Goal: Information Seeking & Learning: Understand process/instructions

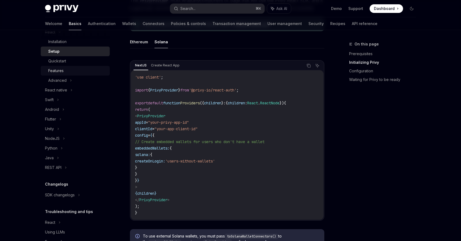
scroll to position [78, 0]
click at [60, 167] on div "REST API" at bounding box center [53, 167] width 16 height 6
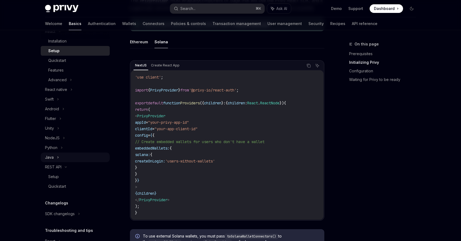
click at [59, 160] on div "Java" at bounding box center [75, 158] width 69 height 10
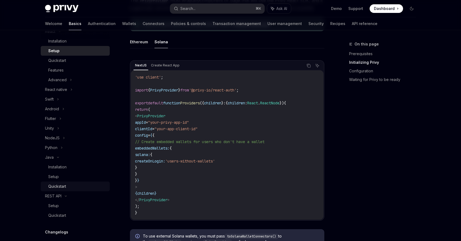
click at [58, 185] on div "Quickstart" at bounding box center [57, 186] width 18 height 6
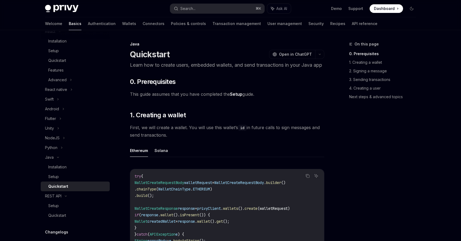
click at [168, 157] on ul "Ethereum Solana" at bounding box center [227, 150] width 194 height 13
click at [158, 157] on button "Solana" at bounding box center [160, 150] width 13 height 13
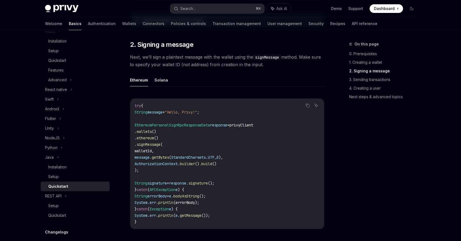
scroll to position [267, 0]
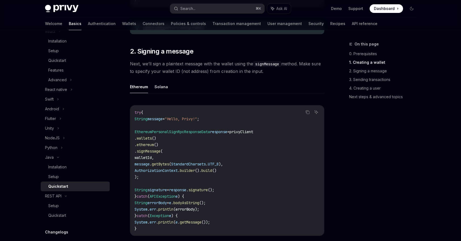
click at [253, 134] on span "privyClient" at bounding box center [241, 132] width 24 height 5
click at [182, 165] on code "try { String message = "Hello, Privy!" ; EthereumPersonalSignRpcResponseData re…" at bounding box center [226, 170] width 185 height 123
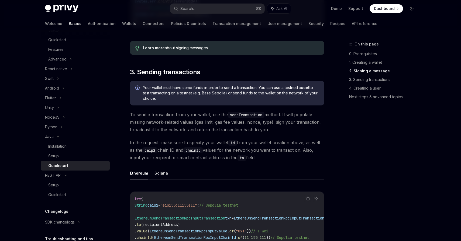
scroll to position [109, 0]
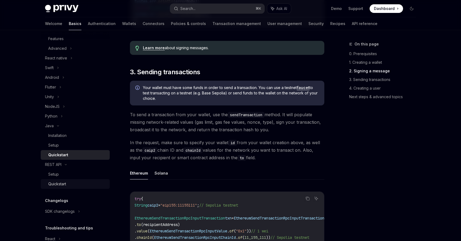
click at [62, 184] on div "Quickstart" at bounding box center [57, 184] width 18 height 6
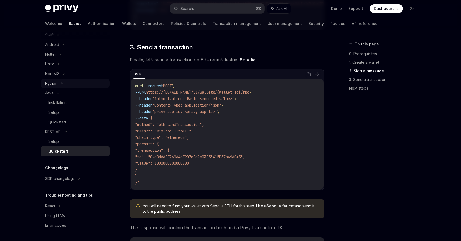
scroll to position [496, 0]
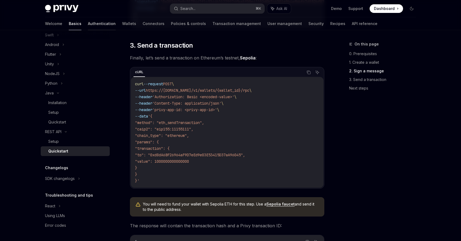
click at [88, 24] on link "Authentication" at bounding box center [102, 23] width 28 height 13
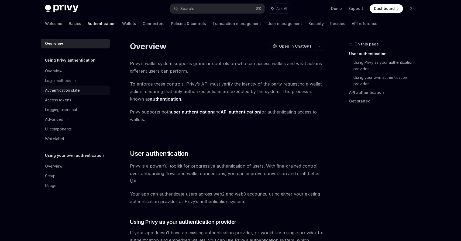
click at [72, 91] on div "Authentication state" at bounding box center [62, 90] width 35 height 6
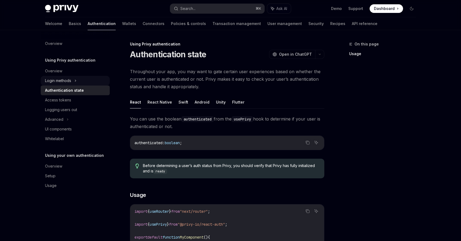
click at [65, 81] on div "Login methods" at bounding box center [58, 81] width 26 height 6
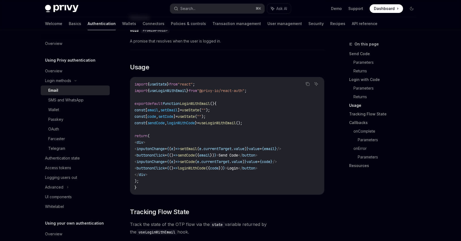
scroll to position [531, 0]
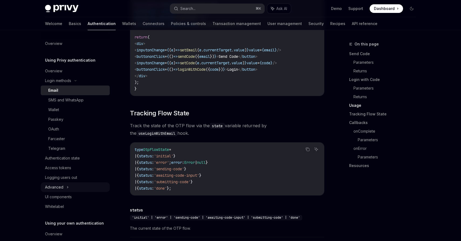
click at [63, 188] on div "Advanced" at bounding box center [75, 188] width 69 height 10
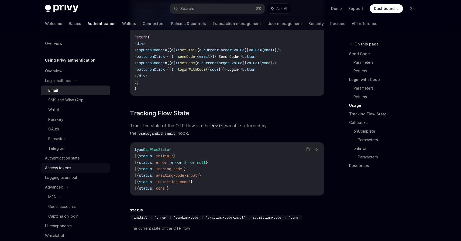
click at [68, 166] on div "Access tokens" at bounding box center [58, 168] width 26 height 6
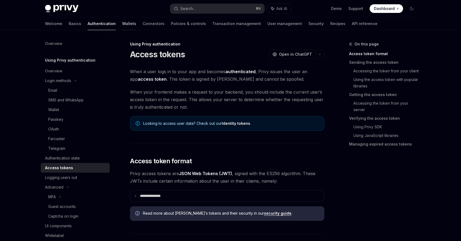
click at [122, 27] on link "Wallets" at bounding box center [129, 23] width 14 height 13
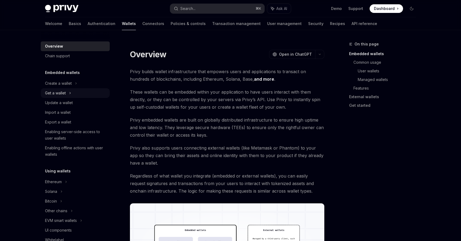
click at [63, 94] on div "Get a wallet" at bounding box center [55, 93] width 21 height 6
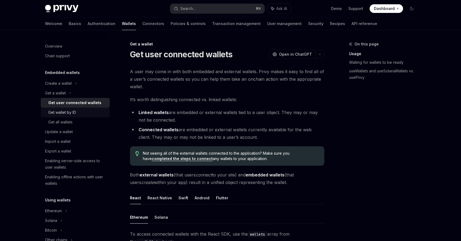
click at [69, 113] on div "Get wallet by ID" at bounding box center [62, 112] width 28 height 6
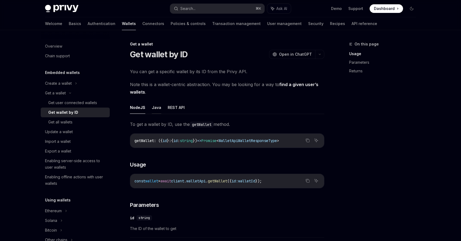
click at [152, 108] on button "Java" at bounding box center [156, 107] width 9 height 13
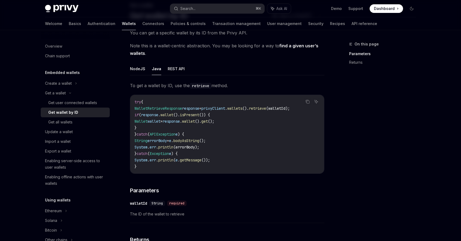
scroll to position [0, 2]
click at [266, 109] on span "retrieve" at bounding box center [257, 108] width 17 height 5
click at [199, 109] on span "response" at bounding box center [190, 108] width 17 height 5
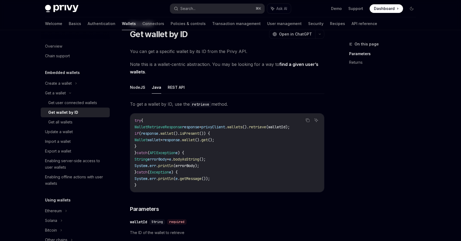
scroll to position [0, 0]
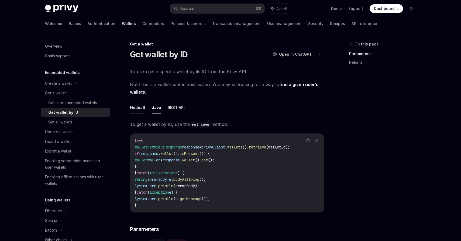
click at [139, 111] on button "NodeJS" at bounding box center [137, 107] width 15 height 13
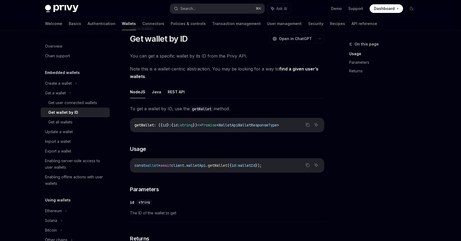
scroll to position [15, 0]
click at [178, 95] on button "REST API" at bounding box center [176, 92] width 17 height 13
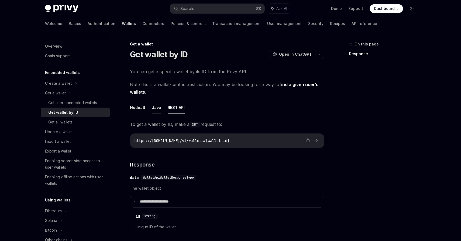
click at [153, 106] on button "Java" at bounding box center [156, 107] width 9 height 13
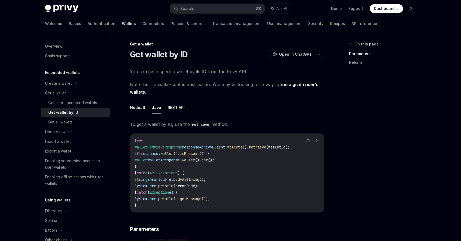
click at [179, 147] on span "WalletRetrieveResponse" at bounding box center [157, 147] width 47 height 5
copy span "WalletRetrieveResponse"
click at [74, 106] on div "Get user connected wallets" at bounding box center [72, 103] width 49 height 6
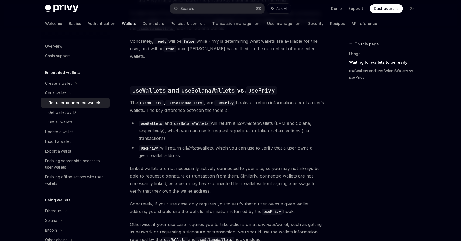
scroll to position [487, 0]
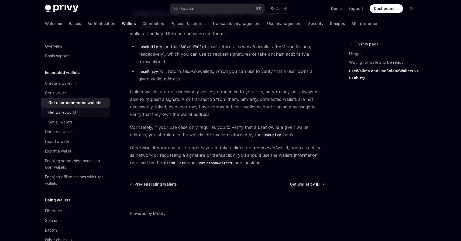
click at [77, 116] on div "Get wallet by ID" at bounding box center [77, 112] width 58 height 6
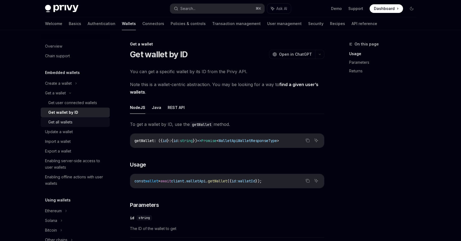
click at [69, 125] on div "Get all wallets" at bounding box center [60, 122] width 24 height 6
type textarea "*"
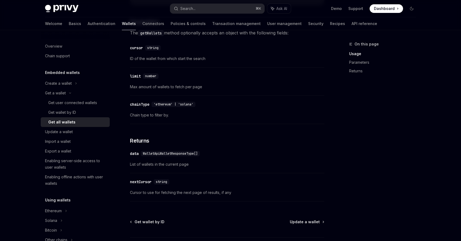
scroll to position [269, 0]
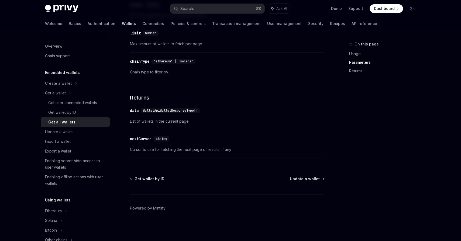
click at [174, 110] on span "WalletApiWalletResponseType[]" at bounding box center [170, 111] width 55 height 4
copy span "WalletApiWalletResponseType"
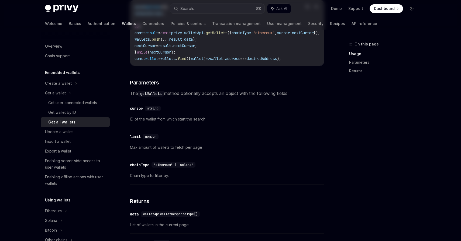
scroll to position [0, 0]
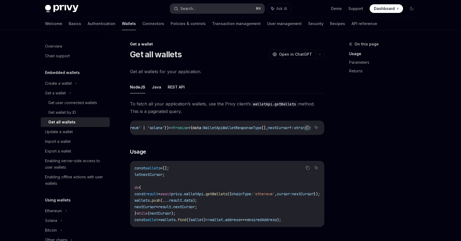
click at [197, 9] on button "Search... ⌘ K" at bounding box center [217, 9] width 94 height 10
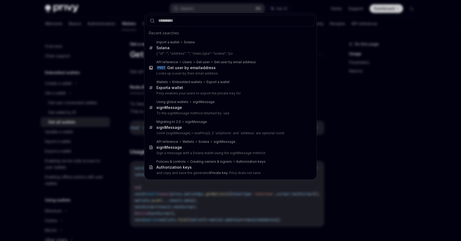
type input "**********"
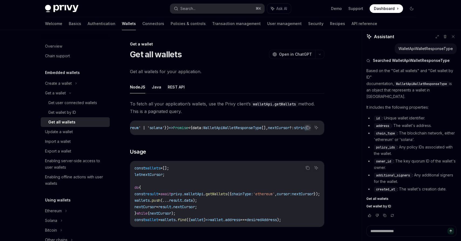
type textarea "*"
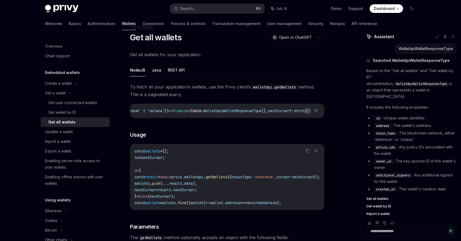
scroll to position [19, 0]
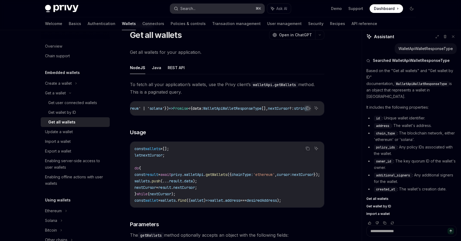
click at [219, 11] on button "Search... ⌘ K" at bounding box center [217, 9] width 94 height 10
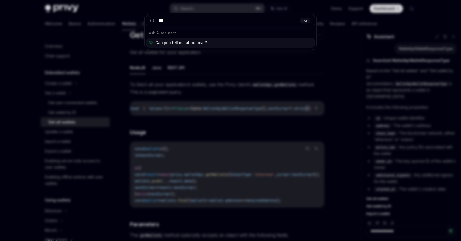
type input "****"
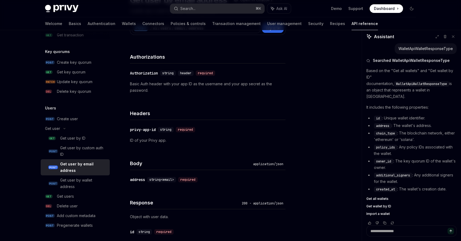
scroll to position [55, 0]
click at [76, 139] on div "Get user by ID" at bounding box center [72, 138] width 25 height 6
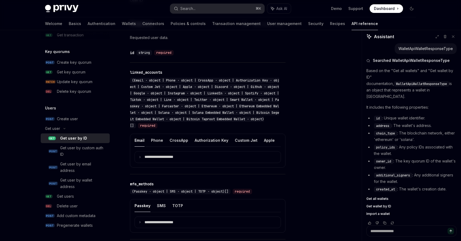
scroll to position [244, 0]
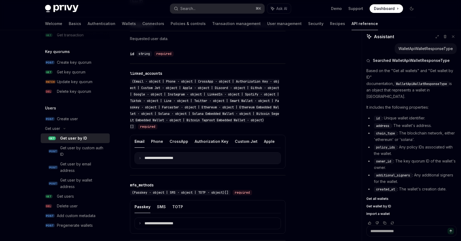
click at [154, 157] on p "**********" at bounding box center [162, 158] width 37 height 5
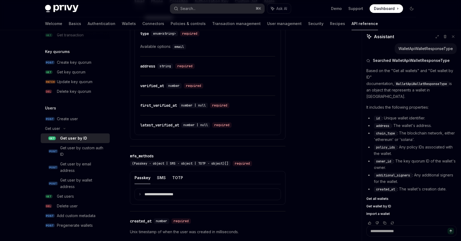
scroll to position [389, 0]
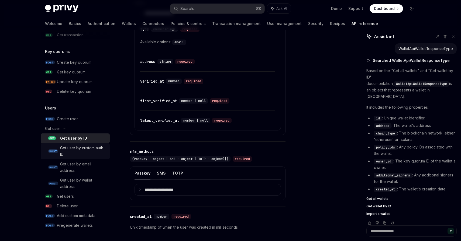
click at [85, 150] on div "Get user by custom auth ID" at bounding box center [83, 151] width 46 height 13
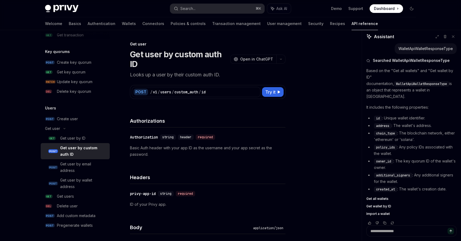
click at [196, 76] on p "Looks up a user by their custom auth ID." at bounding box center [207, 75] width 155 height 8
click at [206, 76] on p "Looks up a user by their custom auth ID." at bounding box center [207, 75] width 155 height 8
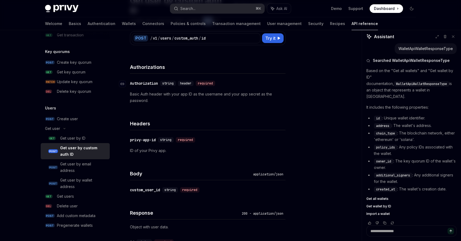
scroll to position [57, 0]
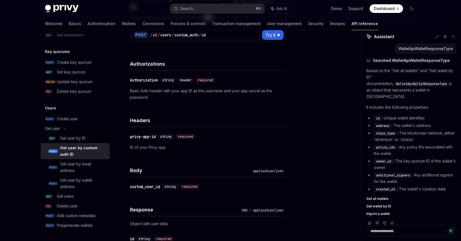
click at [136, 92] on p "Basic Auth header with your app ID as the username and your app secret as the p…" at bounding box center [207, 94] width 155 height 13
click at [143, 92] on p "Basic Auth header with your app ID as the username and your app secret as the p…" at bounding box center [207, 94] width 155 height 13
click at [157, 92] on p "Basic Auth header with your app ID as the username and your app secret as the p…" at bounding box center [207, 94] width 155 height 13
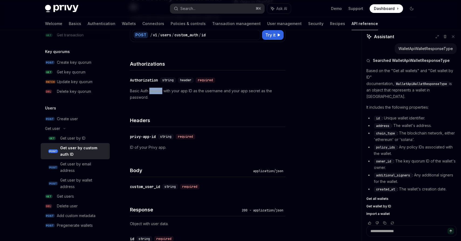
click at [157, 92] on p "Basic Auth header with your app ID as the username and your app secret as the p…" at bounding box center [207, 94] width 155 height 13
click at [170, 91] on p "Basic Auth header with your app ID as the username and your app secret as the p…" at bounding box center [207, 94] width 155 height 13
click at [183, 90] on p "Basic Auth header with your app ID as the username and your app secret as the p…" at bounding box center [207, 94] width 155 height 13
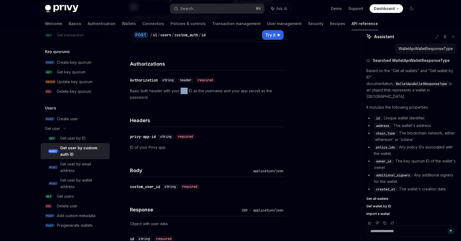
click at [198, 89] on p "Basic Auth header with your app ID as the username and your app secret as the p…" at bounding box center [207, 94] width 155 height 13
click at [214, 91] on p "Basic Auth header with your app ID as the username and your app secret as the p…" at bounding box center [207, 94] width 155 height 13
click at [230, 91] on p "Basic Auth header with your app ID as the username and your app secret as the p…" at bounding box center [207, 94] width 155 height 13
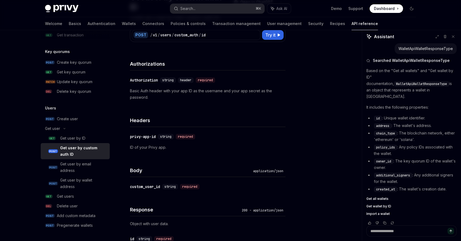
click at [230, 91] on p "Basic Auth header with your app ID as the username and your app secret as the p…" at bounding box center [207, 94] width 155 height 13
click at [238, 93] on p "Basic Auth header with your app ID as the username and your app secret as the p…" at bounding box center [207, 94] width 155 height 13
click at [249, 96] on p "Basic Auth header with your app ID as the username and your app secret as the p…" at bounding box center [207, 94] width 155 height 13
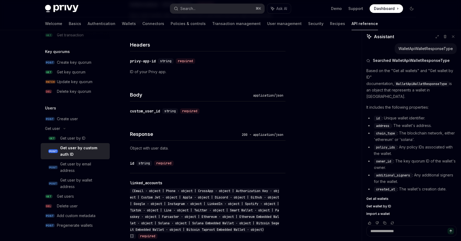
scroll to position [130, 0]
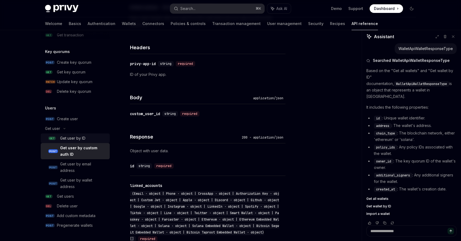
click at [78, 135] on link "GET Get user by ID" at bounding box center [75, 139] width 69 height 10
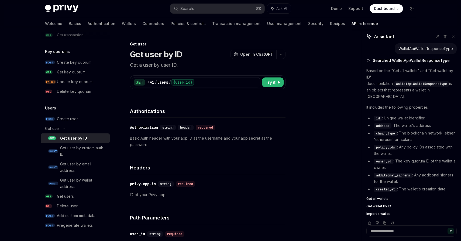
type textarea "*"
